Goal: Information Seeking & Learning: Learn about a topic

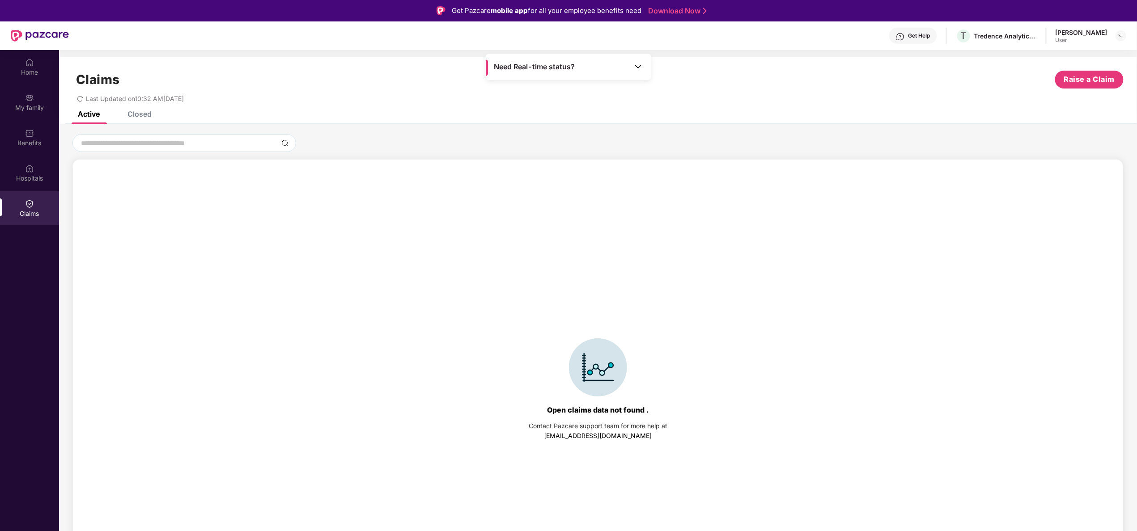
click at [140, 120] on div "Closed" at bounding box center [133, 114] width 38 height 20
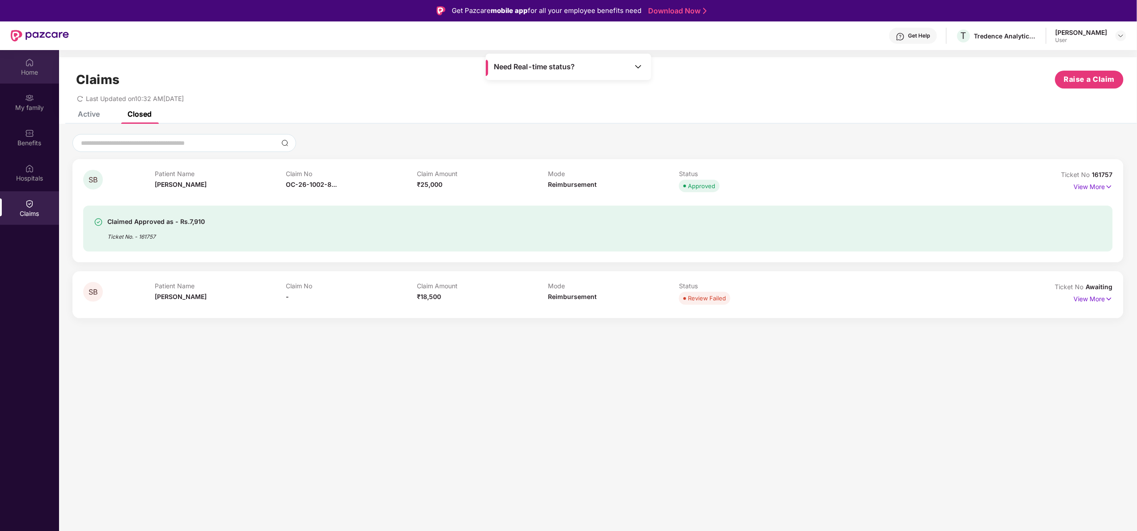
click at [27, 73] on div "Home" at bounding box center [29, 72] width 59 height 9
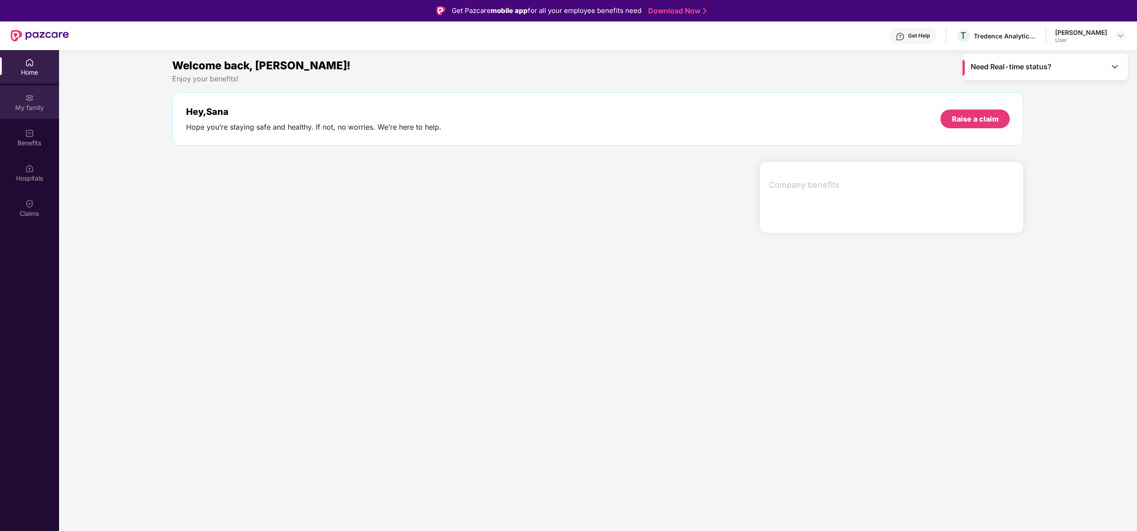
click at [24, 115] on div "My family" at bounding box center [29, 102] width 59 height 34
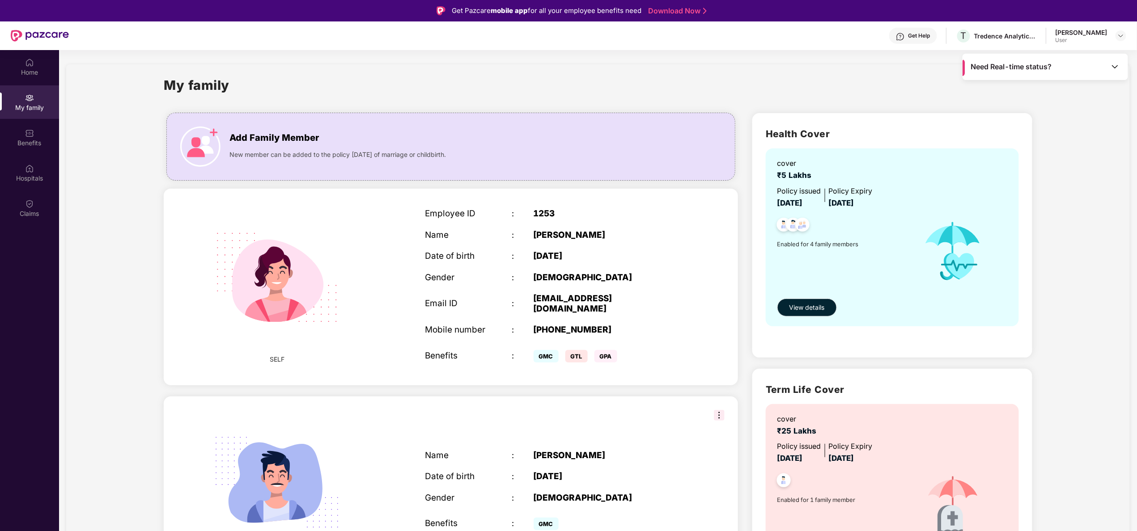
click at [338, 242] on img at bounding box center [277, 278] width 154 height 154
click at [251, 302] on img at bounding box center [277, 278] width 154 height 154
drag, startPoint x: 1136, startPoint y: 140, endPoint x: 1091, endPoint y: 174, distance: 56.9
click at [1091, 174] on section "My family Add Family Member New member can be added to the policy [DATE] of mar…" at bounding box center [598, 538] width 1078 height 977
click at [1091, 174] on div "My family Add Family Member New member can be added to the policy [DATE] of mar…" at bounding box center [598, 538] width 1064 height 948
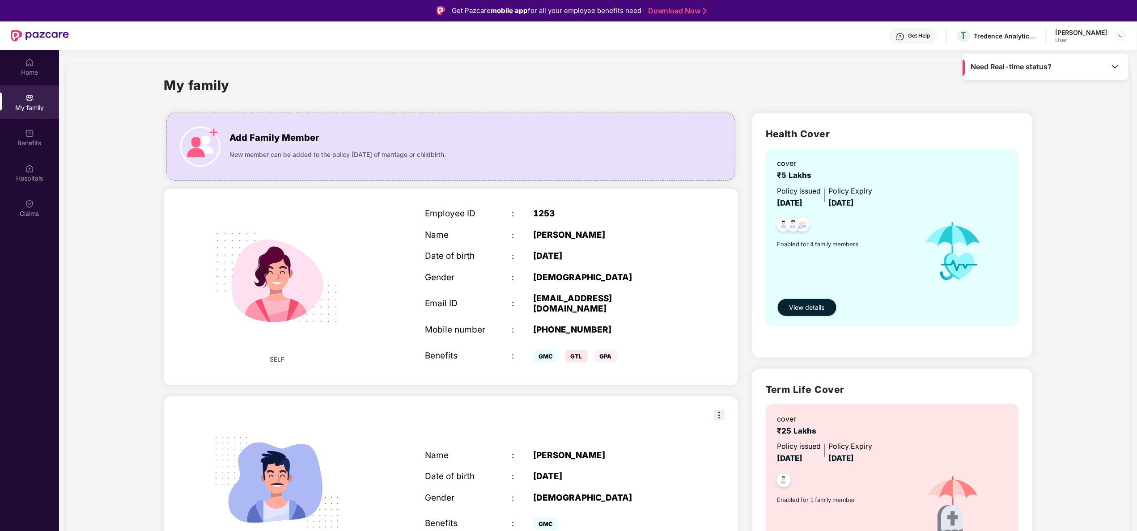
click at [1091, 174] on div "My family Add Family Member New member can be added to the policy [DATE] of mar…" at bounding box center [598, 538] width 1064 height 948
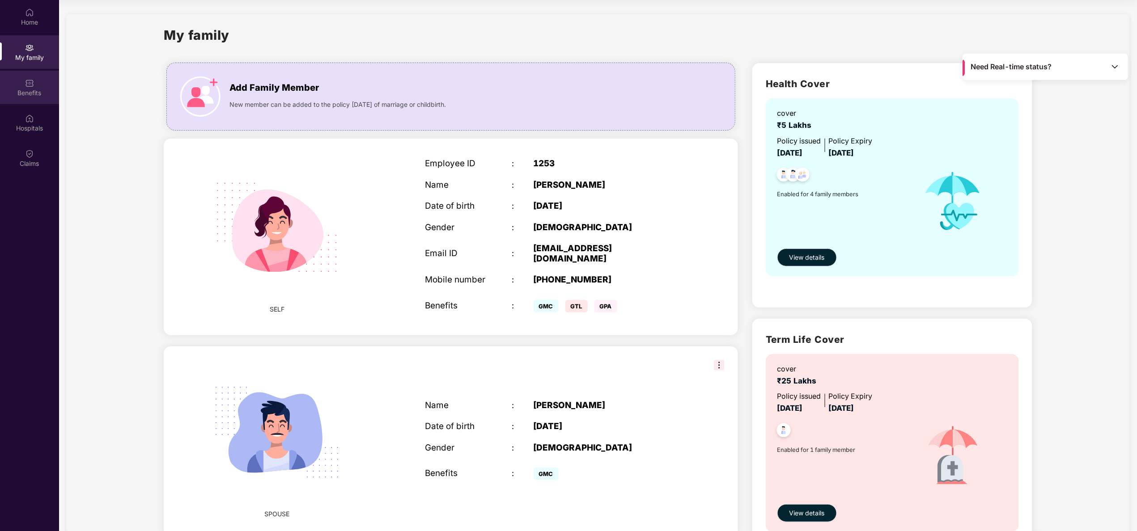
click at [24, 81] on div "Benefits" at bounding box center [29, 88] width 59 height 34
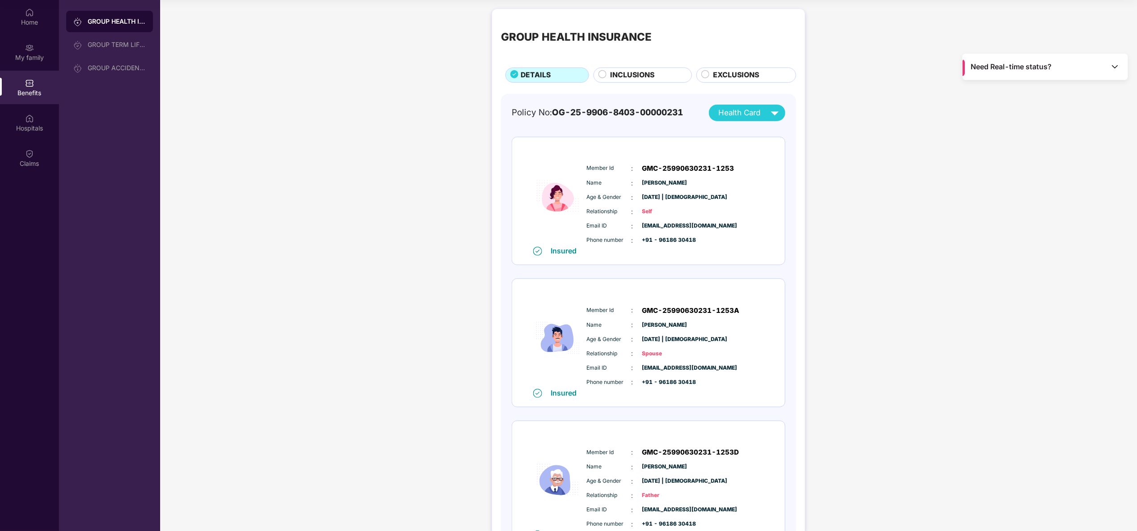
click at [636, 72] on span "INCLUSIONS" at bounding box center [633, 75] width 44 height 11
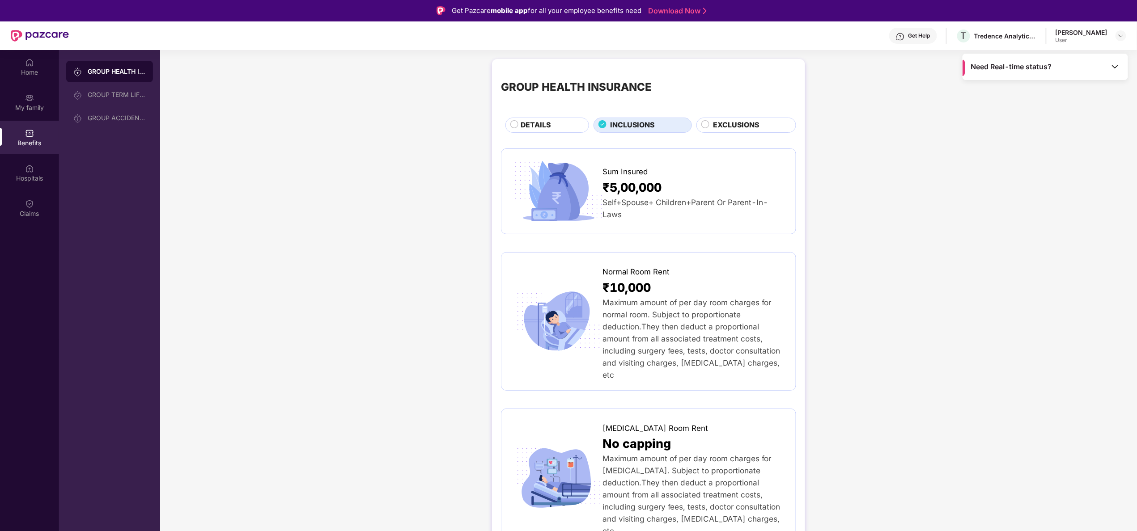
click at [752, 122] on span "EXCLUSIONS" at bounding box center [736, 125] width 46 height 11
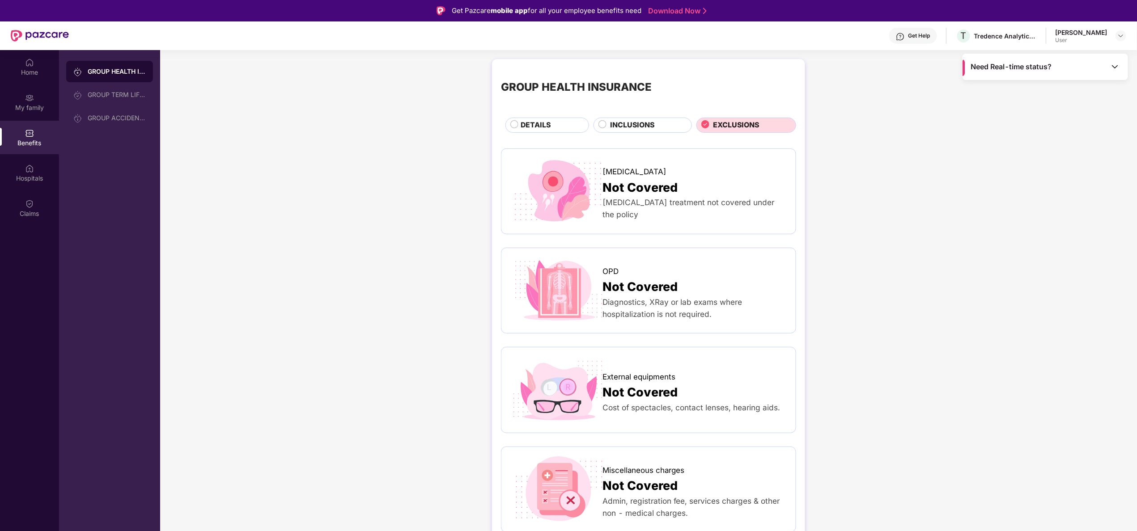
click at [534, 128] on span "DETAILS" at bounding box center [536, 125] width 30 height 11
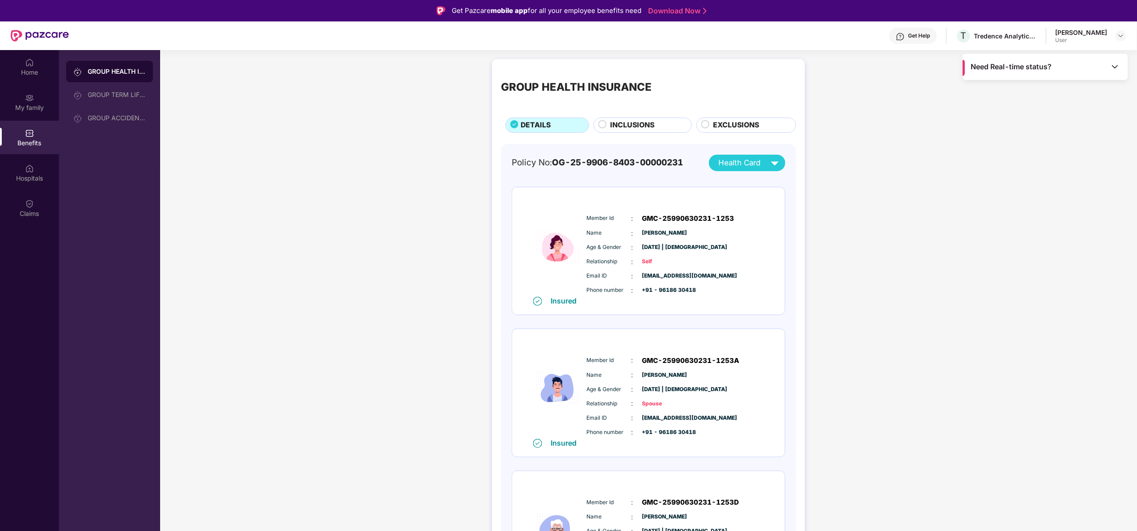
click at [536, 233] on img at bounding box center [558, 246] width 54 height 100
click at [548, 304] on div "Insured" at bounding box center [565, 301] width 40 height 9
click at [114, 101] on div "GROUP TERM LIFE INSURANCE" at bounding box center [109, 94] width 87 height 21
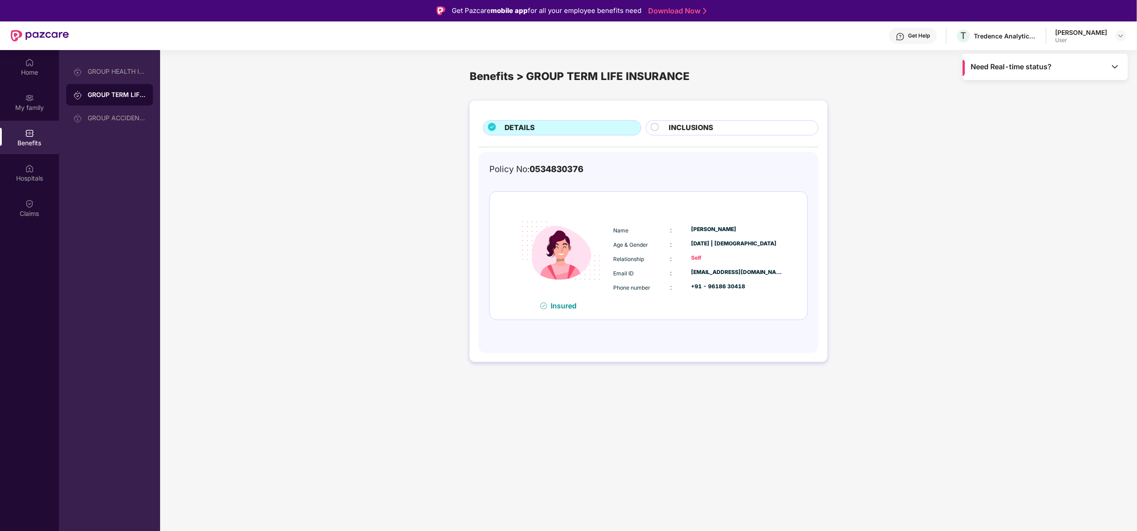
click at [693, 131] on span "INCLUSIONS" at bounding box center [691, 128] width 44 height 11
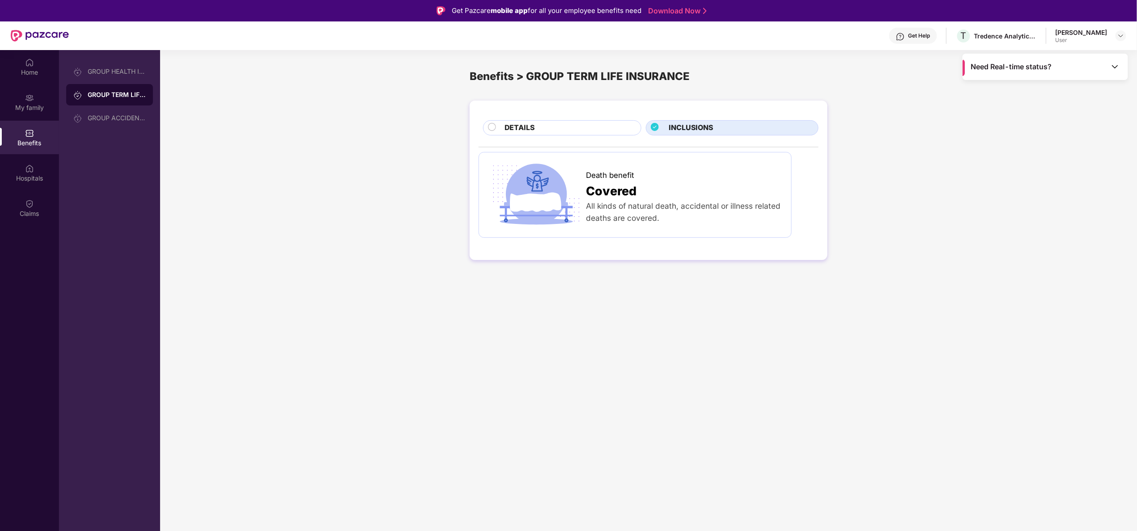
click at [533, 131] on span "DETAILS" at bounding box center [520, 128] width 30 height 11
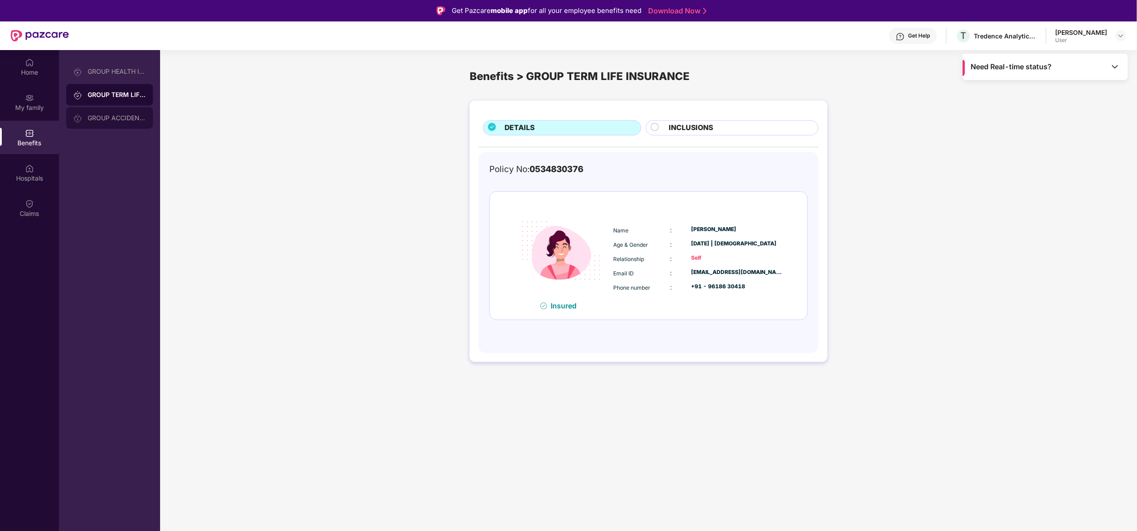
click at [123, 123] on div "GROUP ACCIDENTAL INSURANCE" at bounding box center [109, 117] width 87 height 21
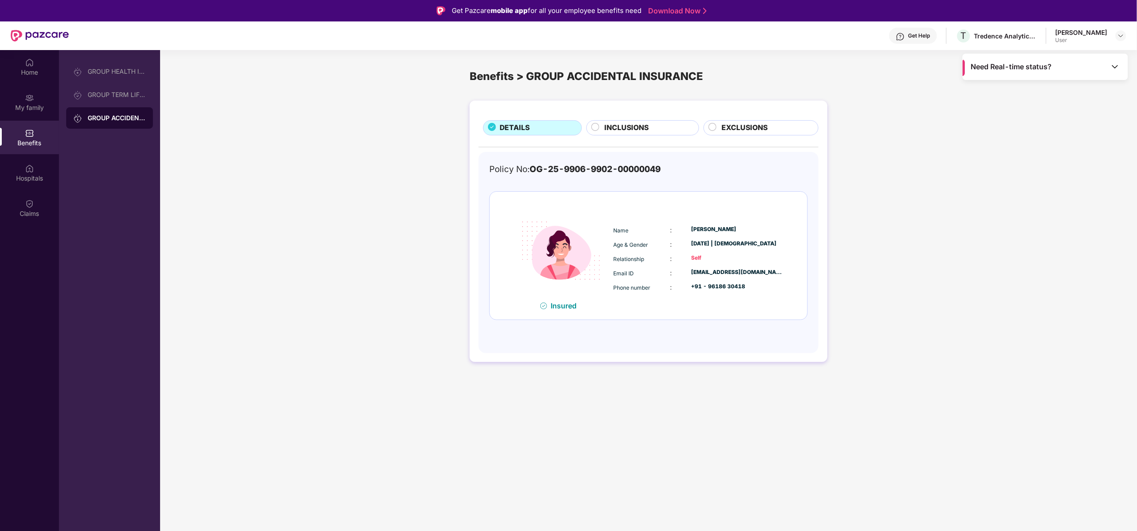
click at [625, 135] on div "INCLUSIONS" at bounding box center [643, 127] width 113 height 15
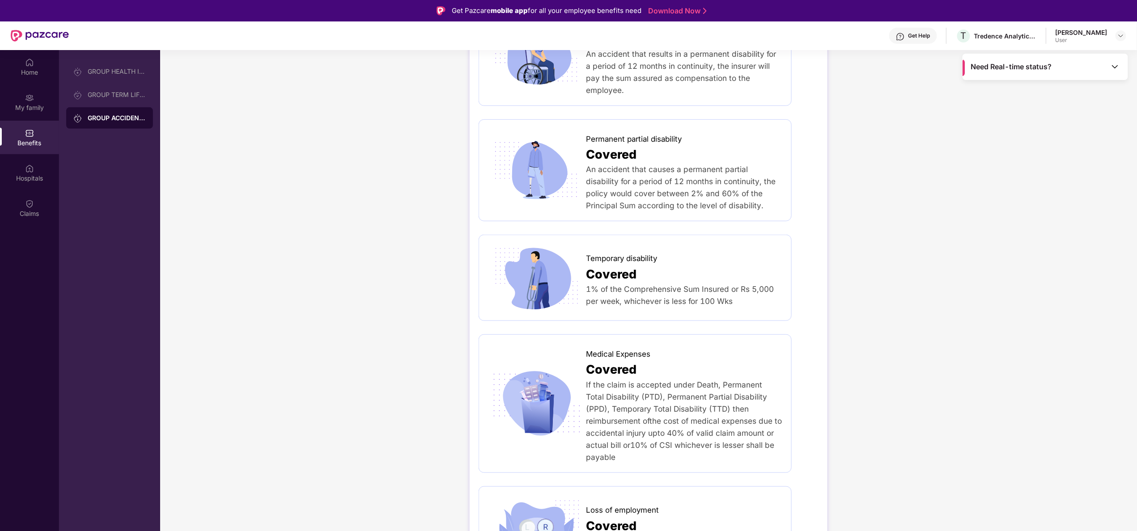
scroll to position [251, 0]
